Goal: Transaction & Acquisition: Purchase product/service

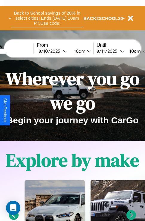
click at [47, 18] on button "Back to School savings of 20% in select cities! Ends [DATE] 10am PT. Use code:" at bounding box center [47, 18] width 72 height 18
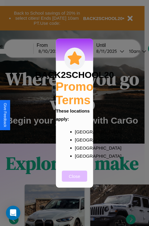
click at [75, 180] on button "Close" at bounding box center [74, 175] width 25 height 11
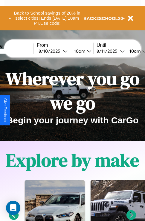
click at [20, 51] on input "text" at bounding box center [11, 51] width 45 height 5
type input "*********"
click at [60, 51] on div "[DATE]" at bounding box center [50, 51] width 24 height 6
select select "*"
select select "****"
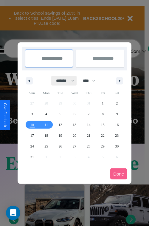
click at [63, 81] on select "******* ******** ***** ***** *** **** **** ****** ********* ******* ******** **…" at bounding box center [64, 81] width 25 height 10
select select "*"
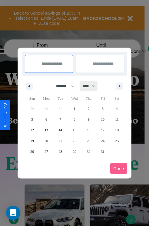
click at [92, 86] on select "**** **** **** **** **** **** **** **** **** **** **** **** **** **** **** ****…" at bounding box center [89, 86] width 18 height 10
select select "****"
click at [89, 108] on span "1" at bounding box center [89, 108] width 2 height 11
type input "**********"
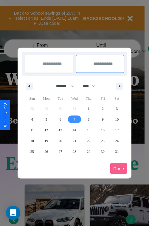
click at [74, 119] on span "7" at bounding box center [75, 119] width 2 height 11
type input "**********"
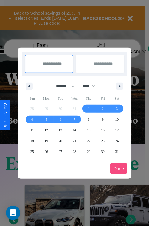
click at [119, 168] on button "Done" at bounding box center [118, 168] width 17 height 11
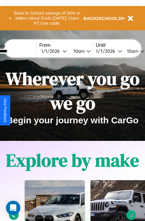
click at [139, 51] on div "10am" at bounding box center [132, 51] width 16 height 6
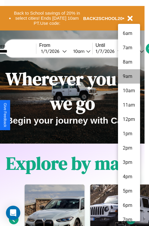
click at [129, 76] on li "9am" at bounding box center [129, 76] width 22 height 14
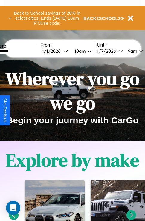
scroll to position [0, 18]
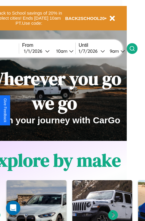
click at [135, 48] on icon at bounding box center [132, 49] width 6 height 6
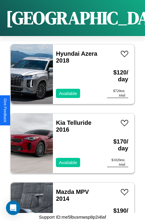
scroll to position [3205, 0]
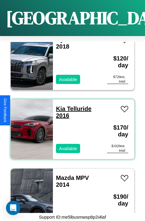
click at [58, 106] on link "Kia Telluride 2016" at bounding box center [73, 112] width 35 height 13
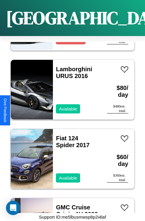
scroll to position [991, 0]
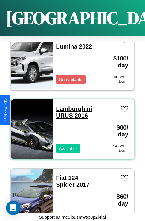
click at [72, 106] on link "Lamborghini URUS 2016" at bounding box center [74, 112] width 36 height 13
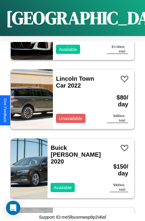
scroll to position [2375, 0]
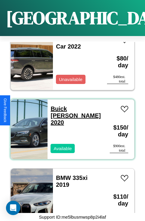
click at [62, 106] on link "Buick [PERSON_NAME] 2020" at bounding box center [75, 116] width 50 height 20
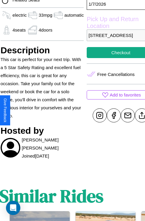
scroll to position [212, 23]
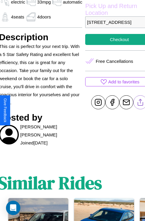
click at [140, 103] on line at bounding box center [140, 101] width 0 height 4
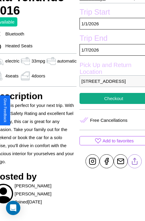
scroll to position [149, 29]
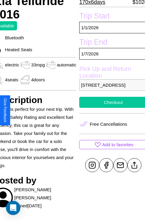
click at [110, 108] on button "Checkout" at bounding box center [113, 102] width 68 height 11
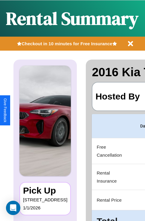
scroll to position [0, 113]
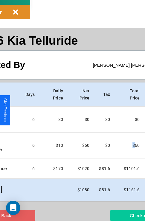
click at [115, 216] on button "Checkout" at bounding box center [139, 215] width 58 height 11
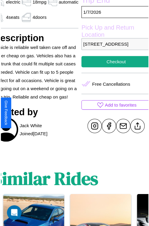
scroll to position [164, 29]
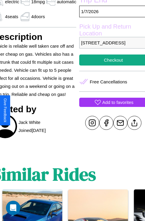
click at [110, 106] on p "Add to favorites" at bounding box center [117, 102] width 31 height 8
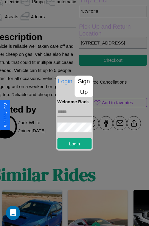
click at [84, 86] on p "Sign Up" at bounding box center [84, 85] width 18 height 21
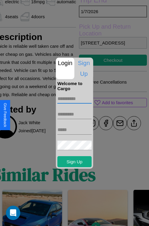
click at [75, 98] on input "text" at bounding box center [75, 99] width 34 height 10
type input "******"
click at [75, 114] on input "text" at bounding box center [75, 114] width 34 height 10
type input "*******"
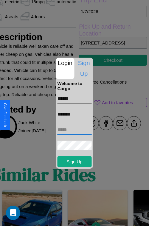
click at [75, 129] on input "text" at bounding box center [75, 130] width 34 height 10
type input "**********"
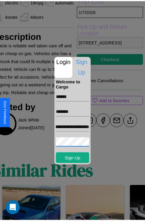
scroll to position [0, 0]
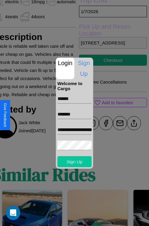
click at [75, 161] on button "Sign Up" at bounding box center [75, 161] width 34 height 11
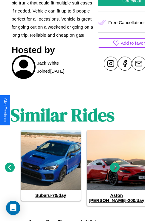
scroll to position [227, 9]
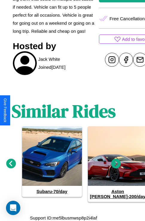
click at [11, 166] on icon at bounding box center [11, 164] width 10 height 10
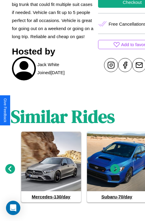
scroll to position [122, 29]
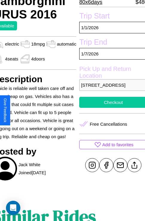
click at [110, 108] on button "Checkout" at bounding box center [113, 102] width 68 height 11
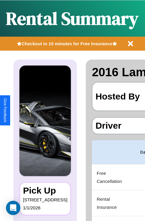
scroll to position [0, 113]
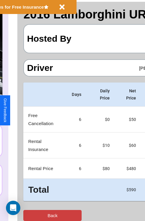
click at [29, 216] on button "Back" at bounding box center [52, 215] width 58 height 11
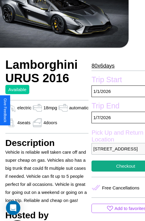
scroll to position [100, 29]
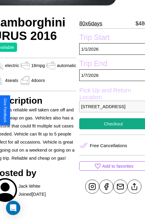
click at [110, 111] on p "3224 Chestnut Street Barcelona 21306 Spain" at bounding box center [113, 107] width 68 height 12
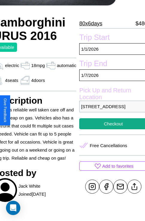
click at [110, 111] on p "3224 Chestnut Street Barcelona 21306 Spain" at bounding box center [113, 107] width 68 height 12
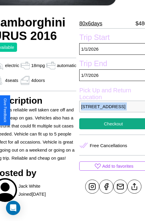
click at [110, 111] on p "3224 Chestnut Street Barcelona 21306 Spain" at bounding box center [113, 107] width 68 height 12
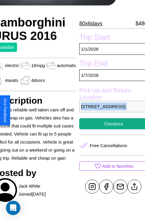
click at [110, 111] on p "3224 Chestnut Street Barcelona 21306 Spain" at bounding box center [113, 107] width 68 height 12
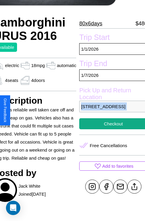
click at [110, 111] on p "3224 Chestnut Street Barcelona 21306 Spain" at bounding box center [113, 107] width 68 height 12
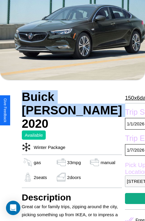
scroll to position [148, 20]
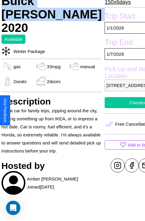
click at [111, 108] on button "Checkout" at bounding box center [138, 102] width 68 height 11
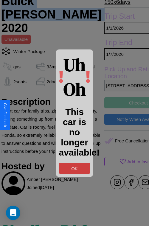
click at [75, 168] on button "OK" at bounding box center [74, 168] width 31 height 11
